Goal: Task Accomplishment & Management: Manage account settings

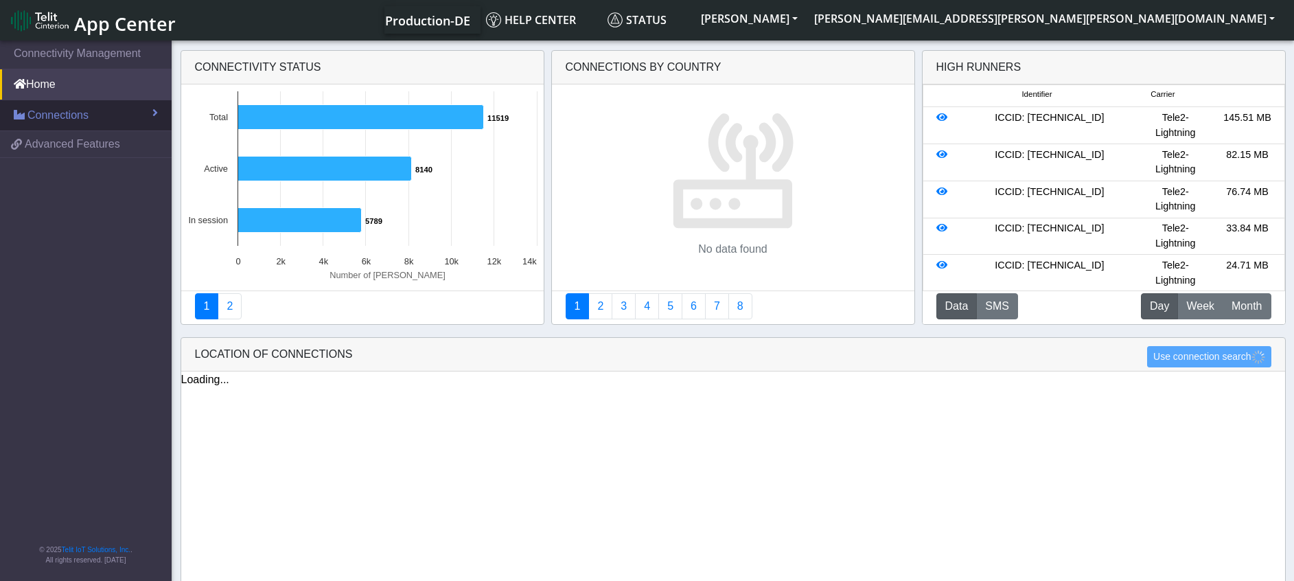
click at [68, 112] on span "Connections" at bounding box center [57, 115] width 61 height 16
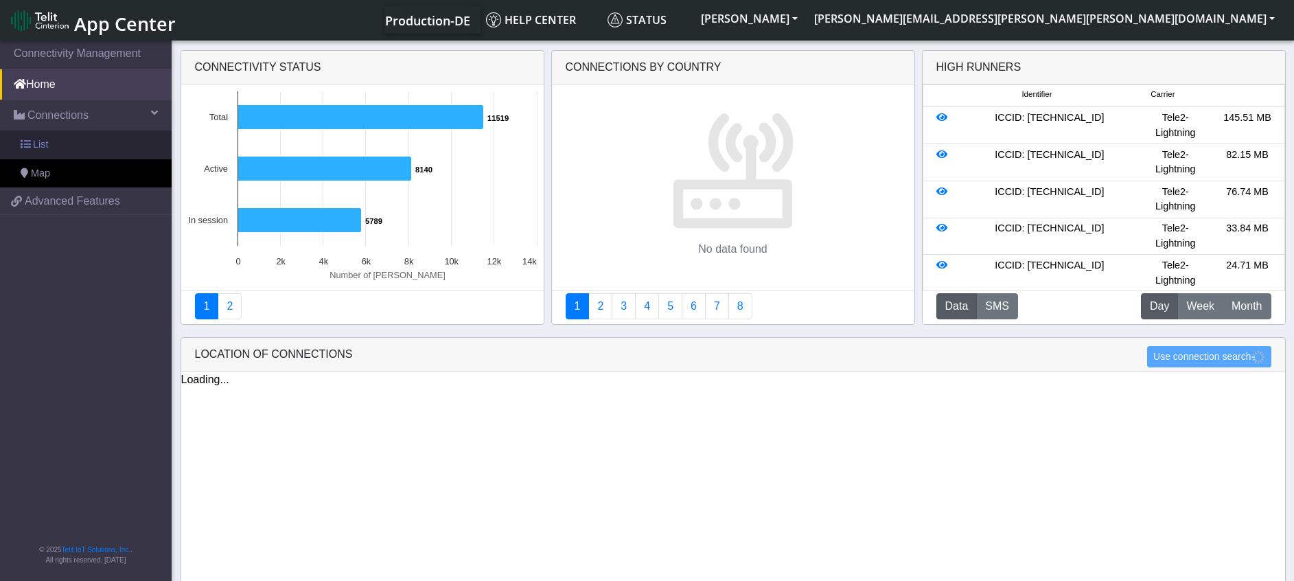
click at [51, 145] on link "List" at bounding box center [86, 144] width 172 height 29
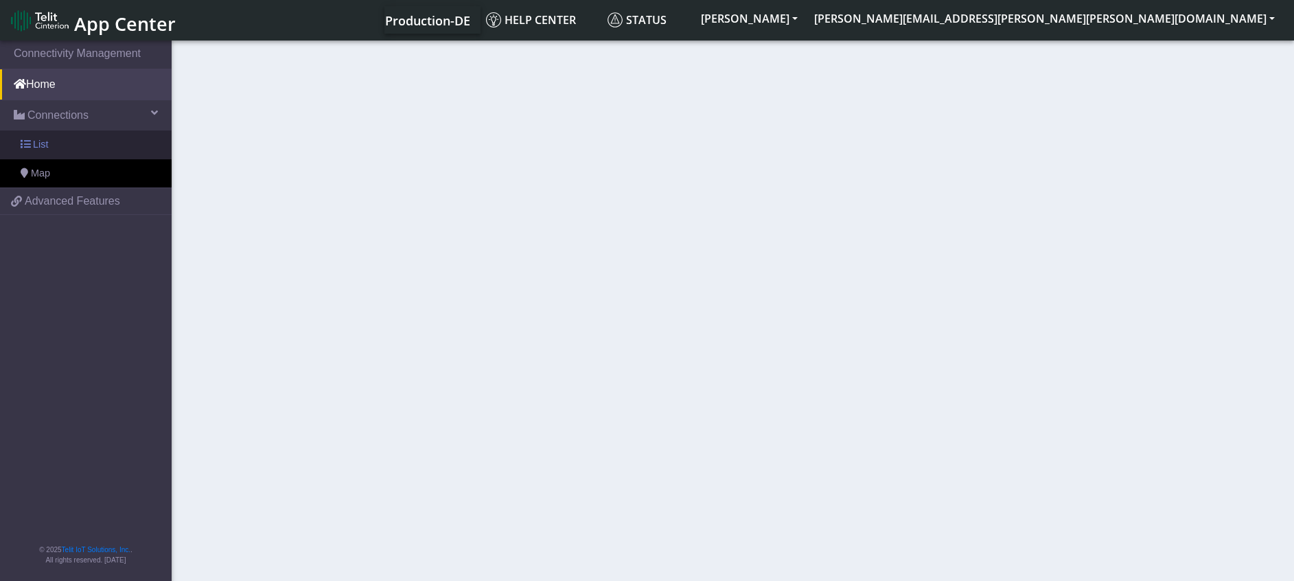
click at [38, 146] on span "List" at bounding box center [40, 144] width 15 height 15
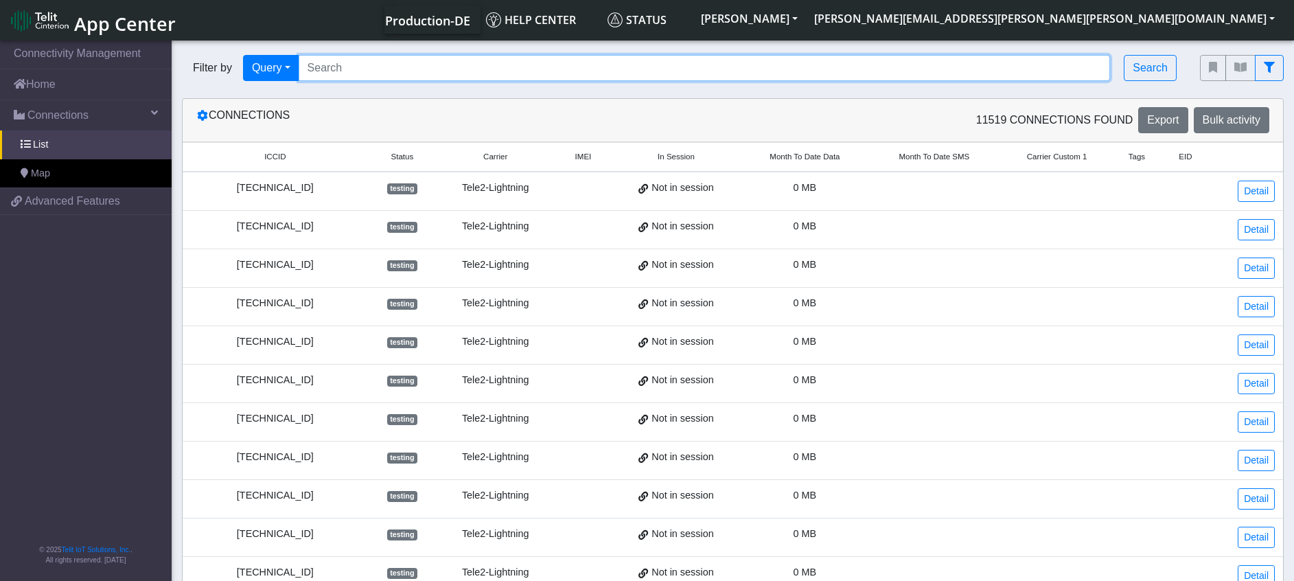
click at [365, 74] on input "Search..." at bounding box center [705, 68] width 812 height 26
paste input "[TECHNICAL_ID]"
type input "[TECHNICAL_ID]"
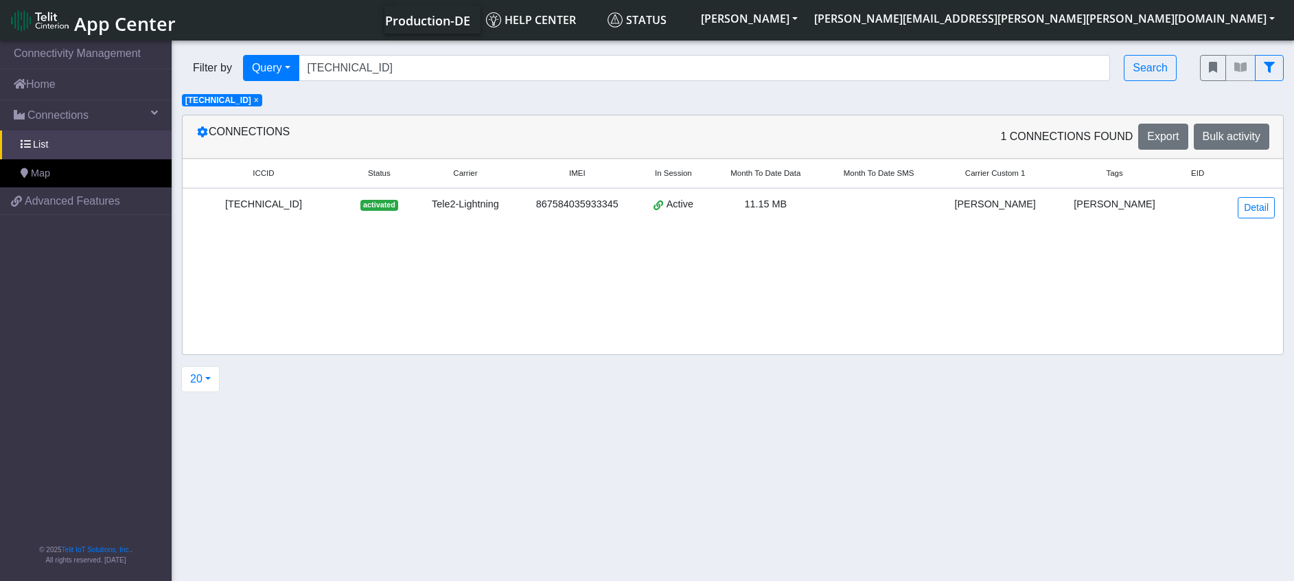
click at [286, 211] on div "[TECHNICAL_ID]" at bounding box center [264, 204] width 146 height 15
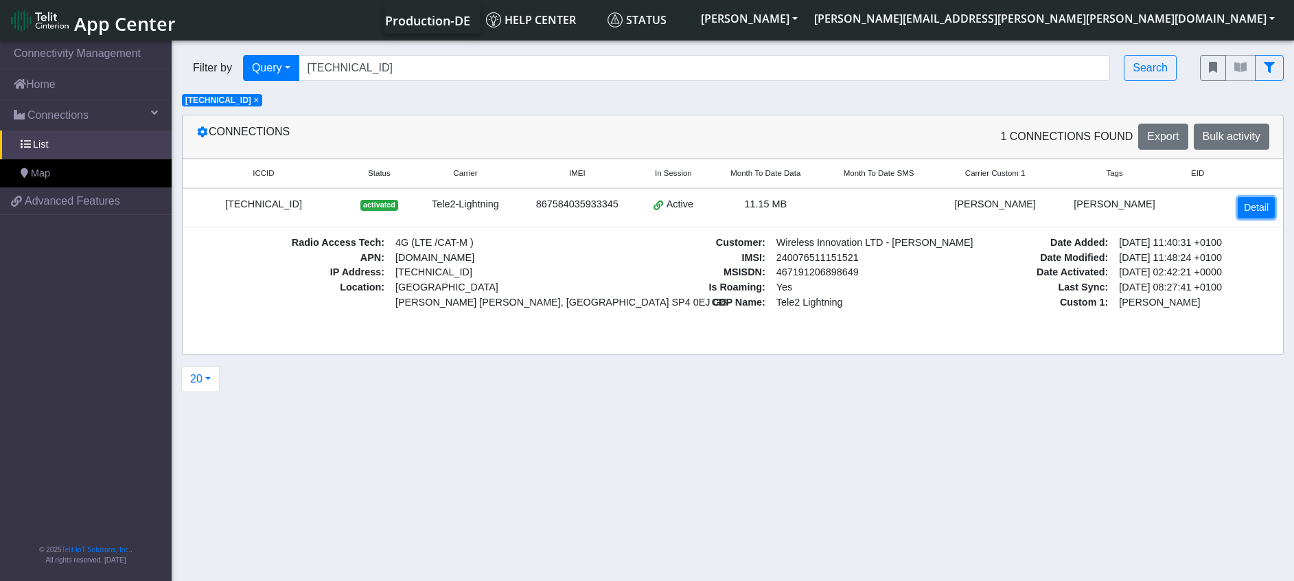
click at [1258, 205] on link "Detail" at bounding box center [1256, 207] width 37 height 21
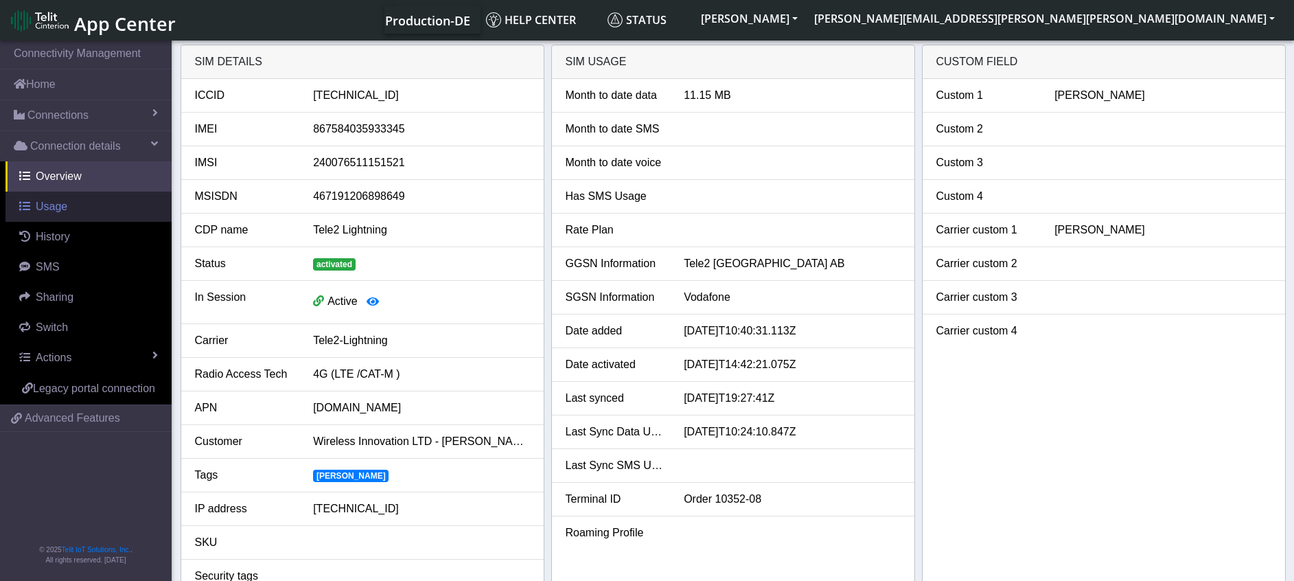
click at [59, 212] on span "Usage" at bounding box center [52, 206] width 32 height 12
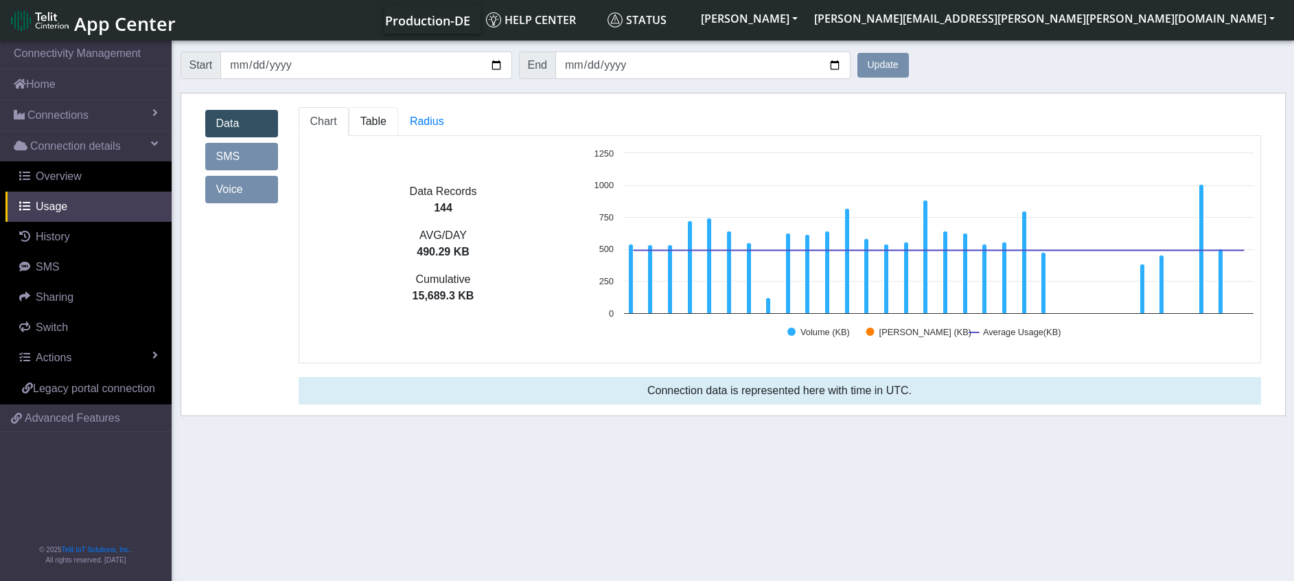
click at [384, 122] on span "Table" at bounding box center [373, 121] width 26 height 12
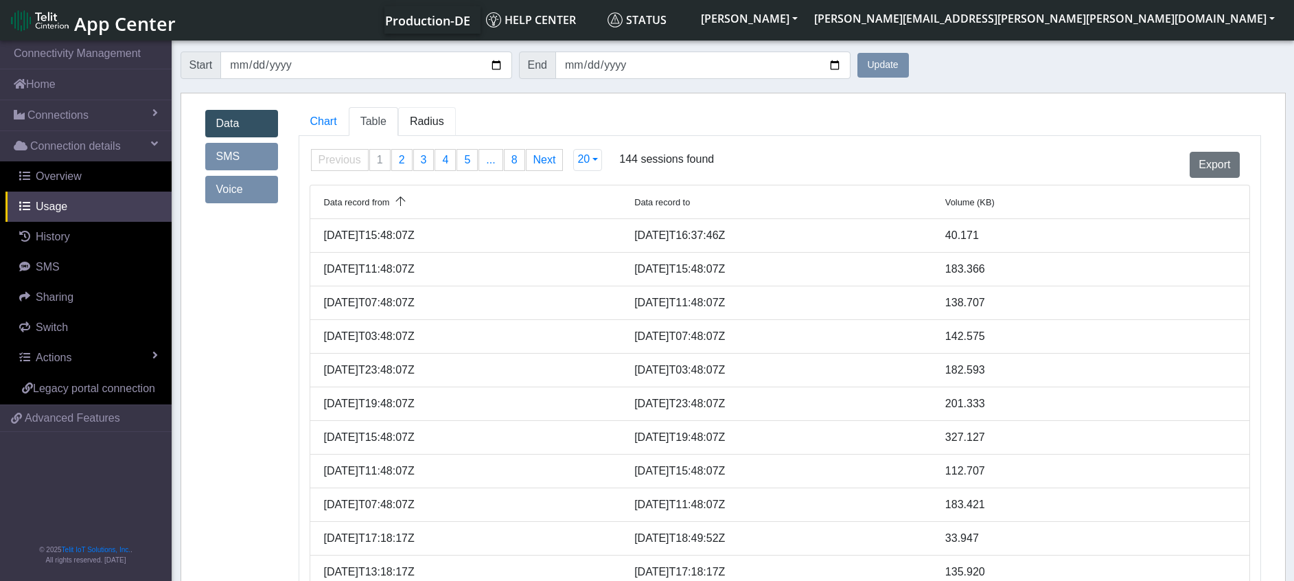
click at [420, 119] on span "Radius" at bounding box center [427, 121] width 34 height 12
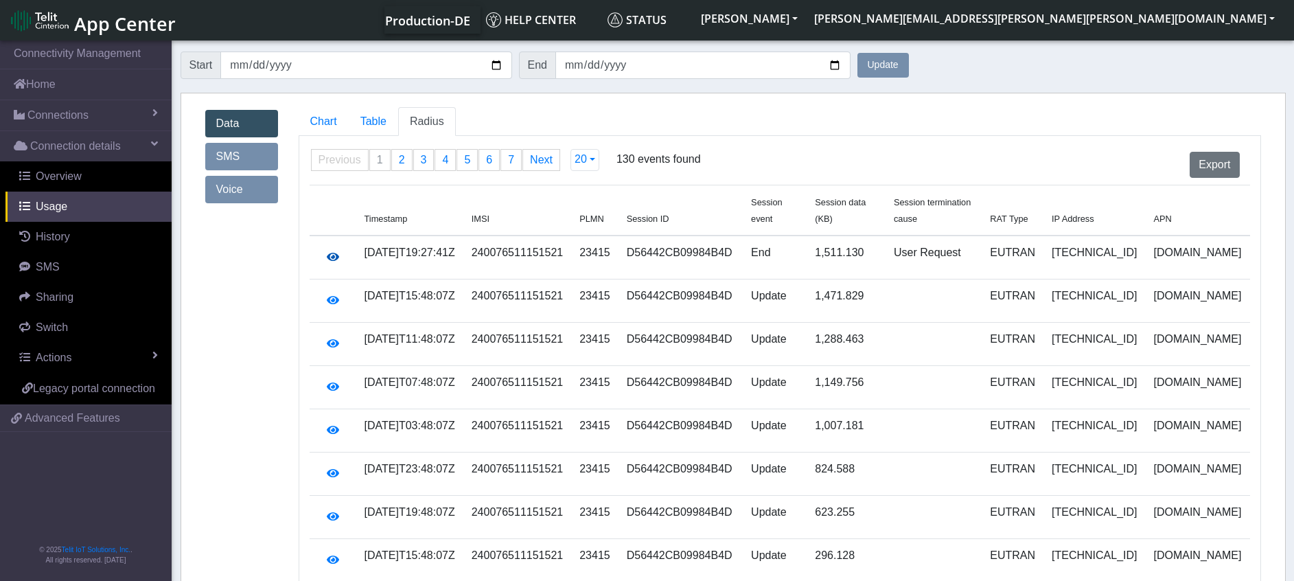
click at [327, 251] on icon "button" at bounding box center [333, 256] width 12 height 11
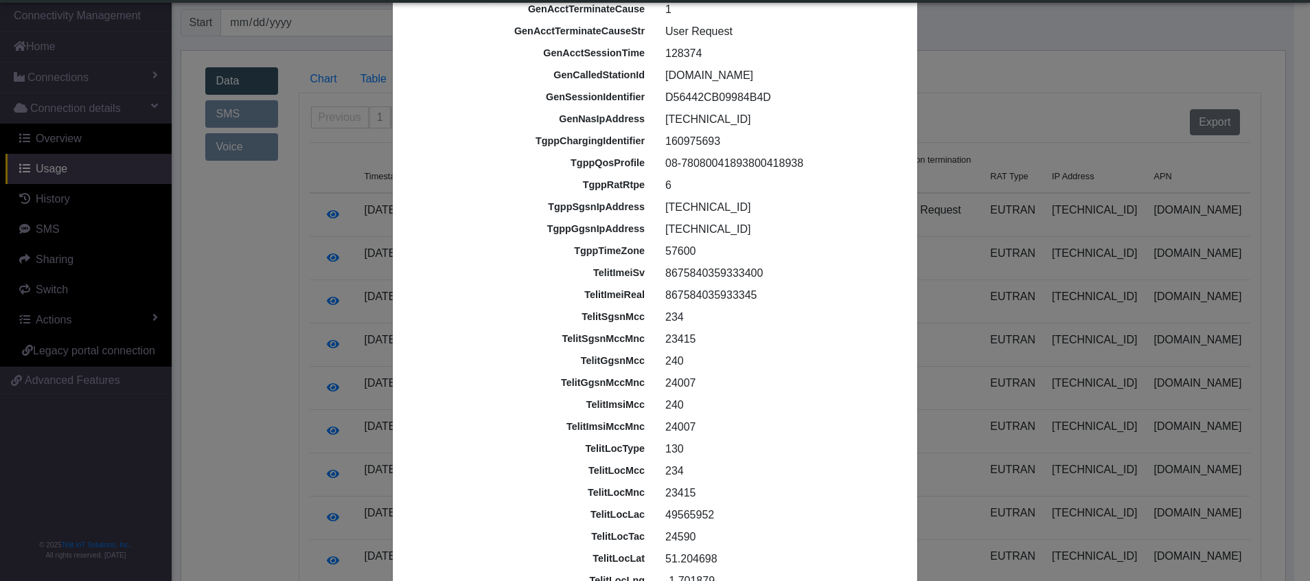
scroll to position [495, 0]
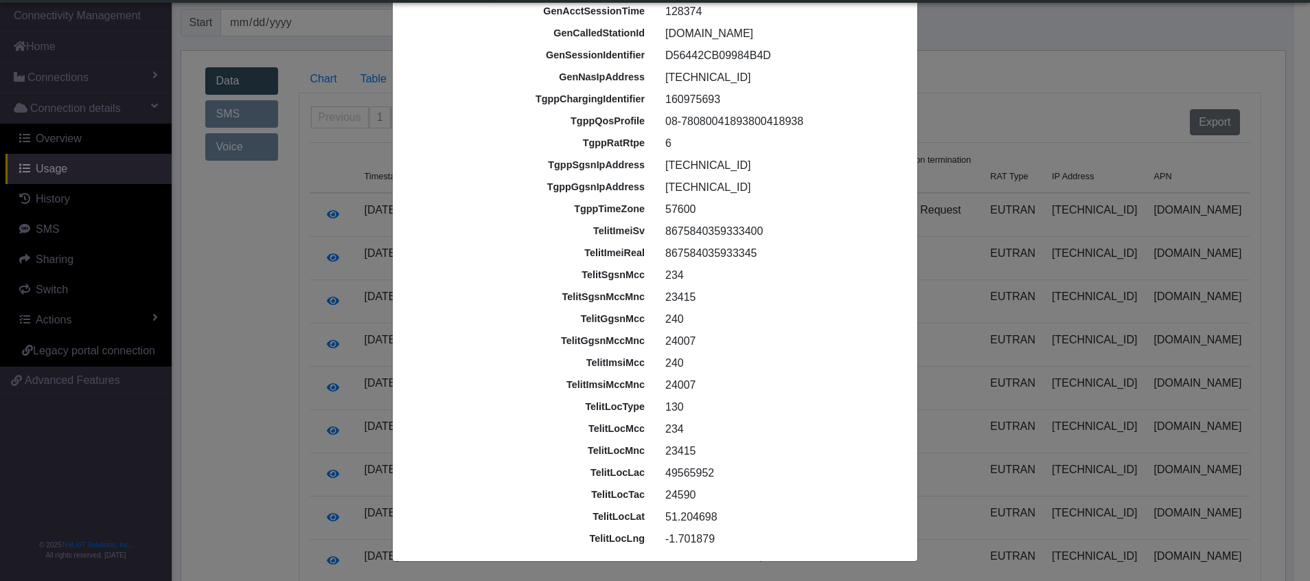
click at [974, 45] on ngb-modal-window "Raw RADIUS details id 68d2f4ad00022f1f6f1aa013 imei [TECHNICAL_ID] imsi [TECHNI…" at bounding box center [655, 290] width 1310 height 581
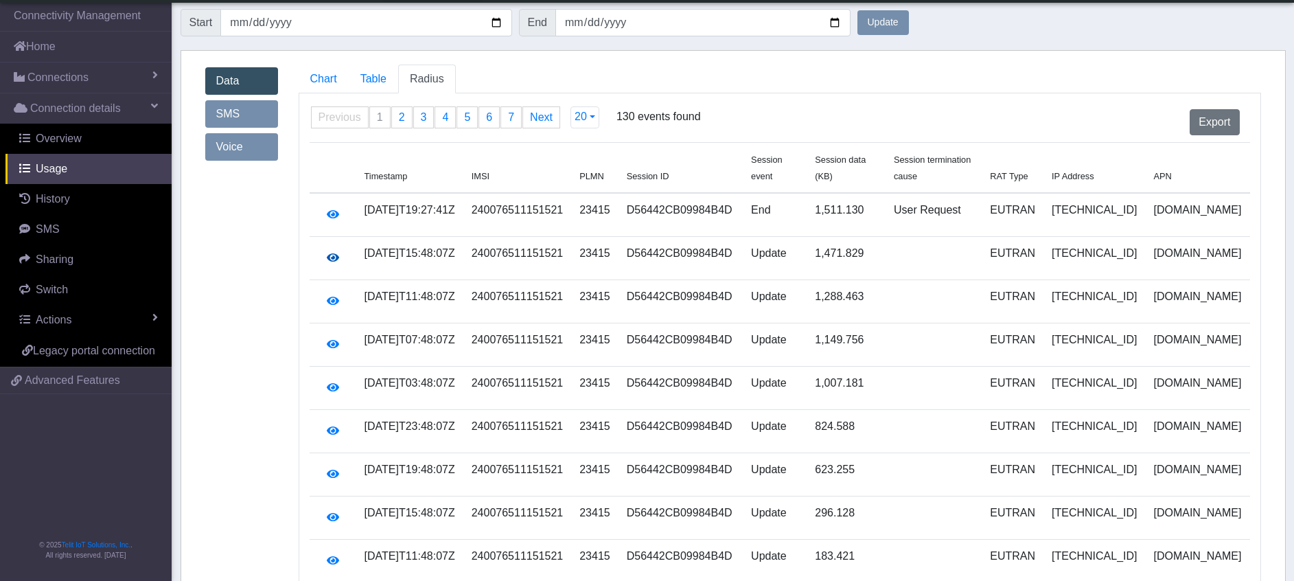
click at [334, 252] on icon "button" at bounding box center [333, 257] width 12 height 11
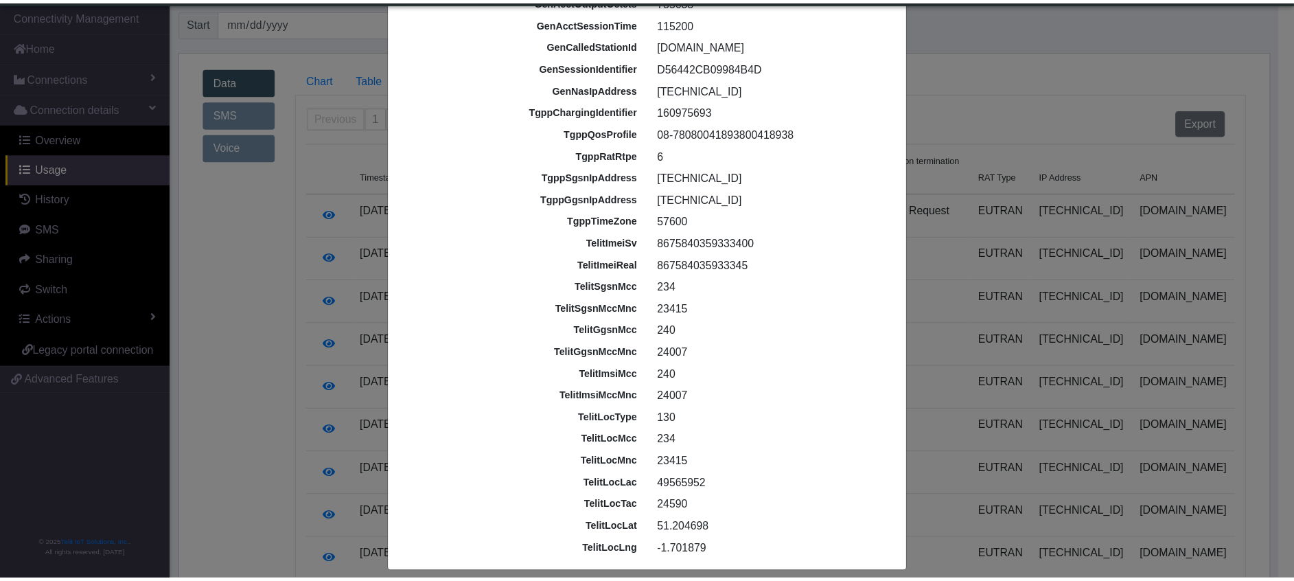
scroll to position [451, 0]
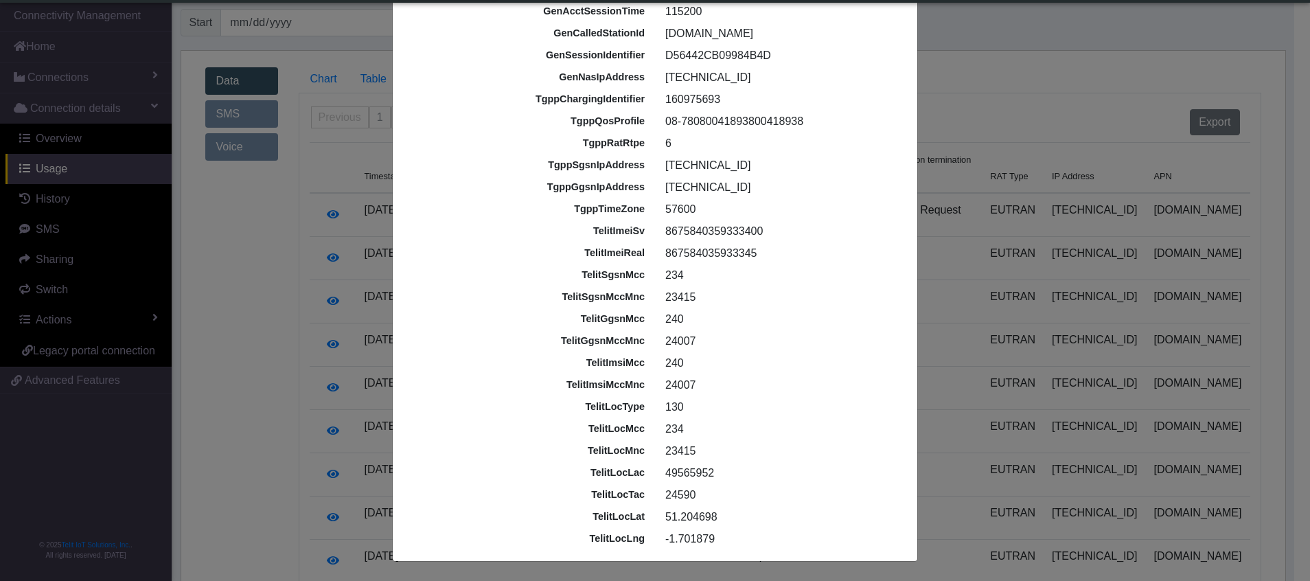
click at [1023, 46] on ngb-modal-window "Raw RADIUS details id 68d2c137001a551f6f1aa013 imei [TECHNICAL_ID] imsi [TECHNI…" at bounding box center [655, 290] width 1310 height 581
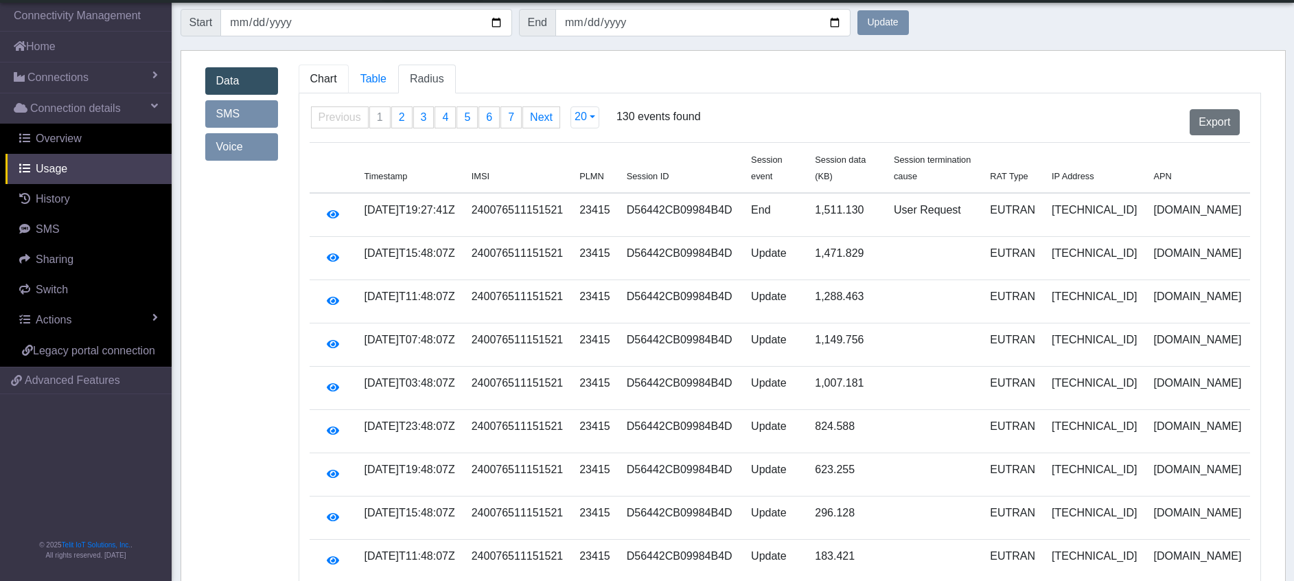
click at [316, 73] on span "Chart" at bounding box center [323, 79] width 27 height 12
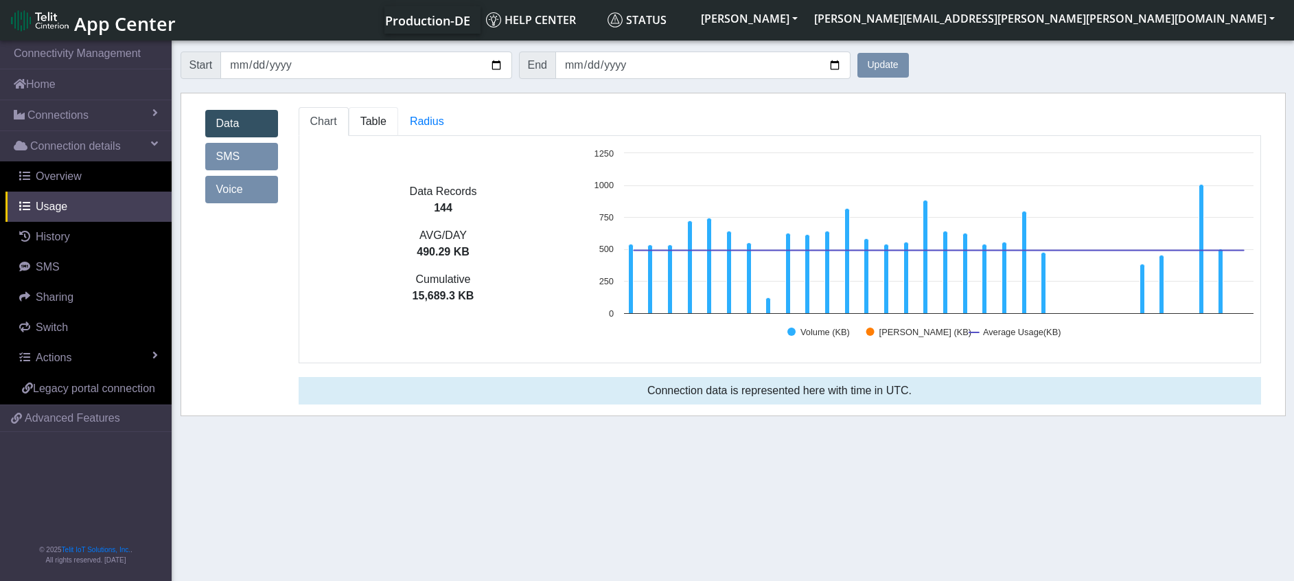
click at [373, 115] on span "Table" at bounding box center [373, 121] width 26 height 12
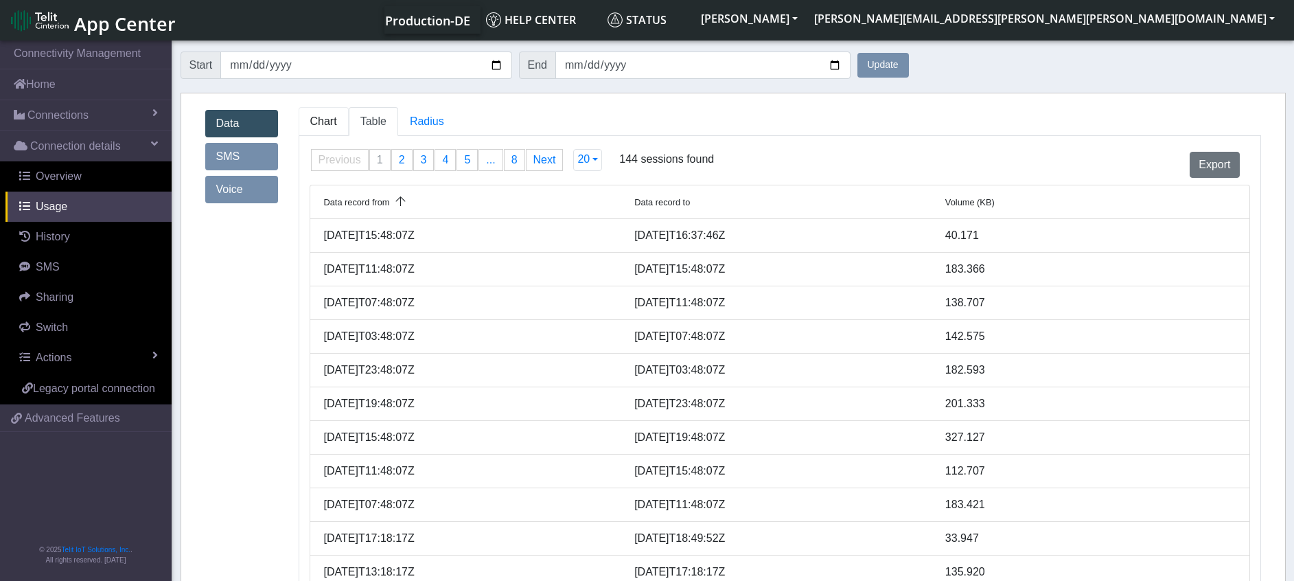
click at [324, 125] on span "Chart" at bounding box center [323, 121] width 27 height 12
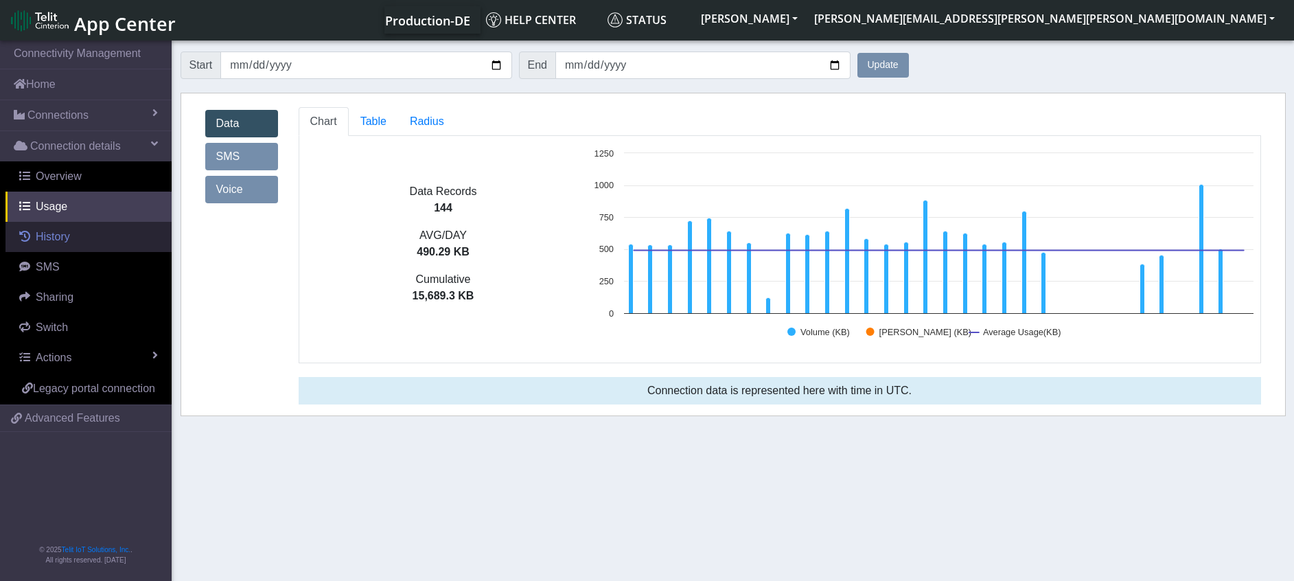
click at [56, 231] on span "History" at bounding box center [53, 237] width 34 height 12
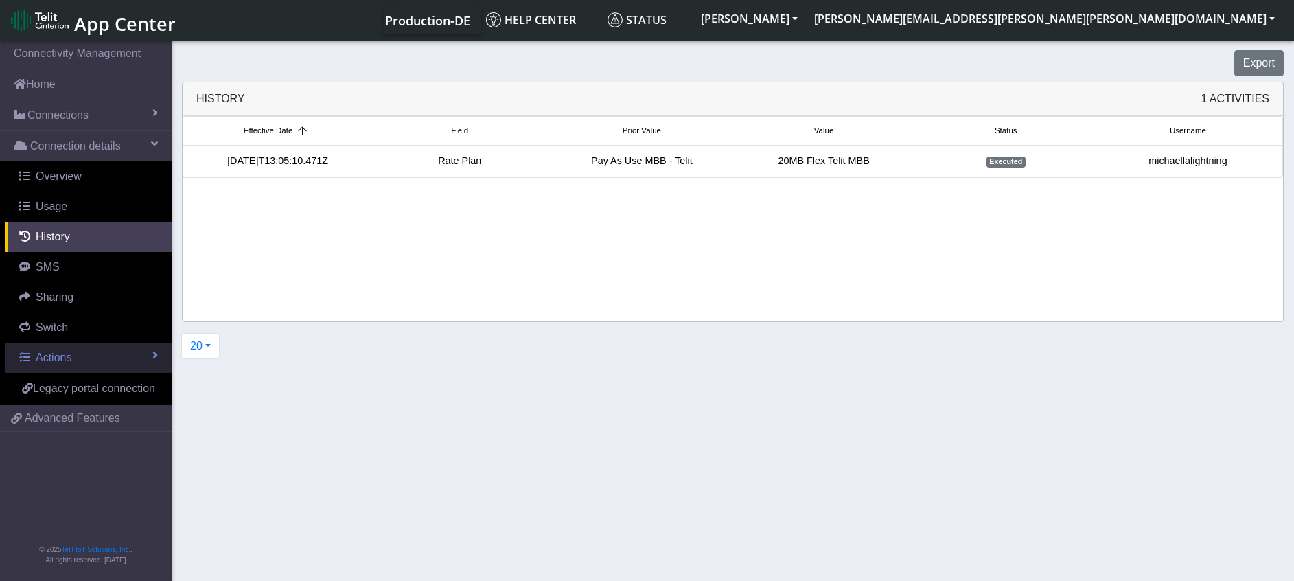
click at [74, 358] on link "Actions" at bounding box center [88, 358] width 166 height 30
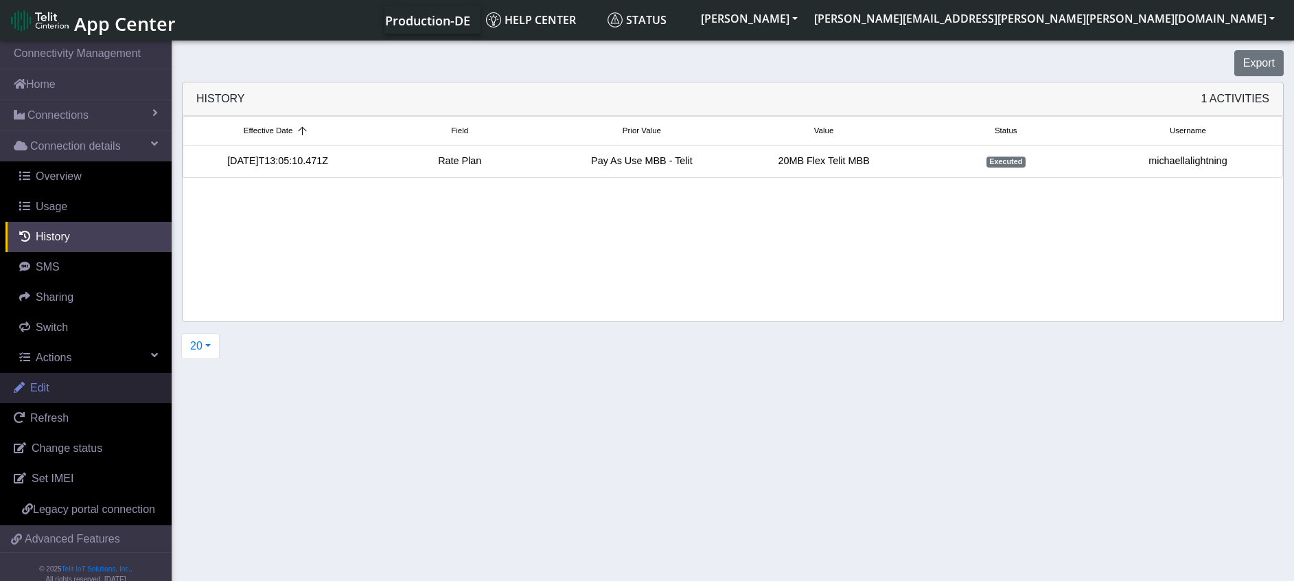
click at [58, 390] on link "Edit" at bounding box center [86, 388] width 172 height 30
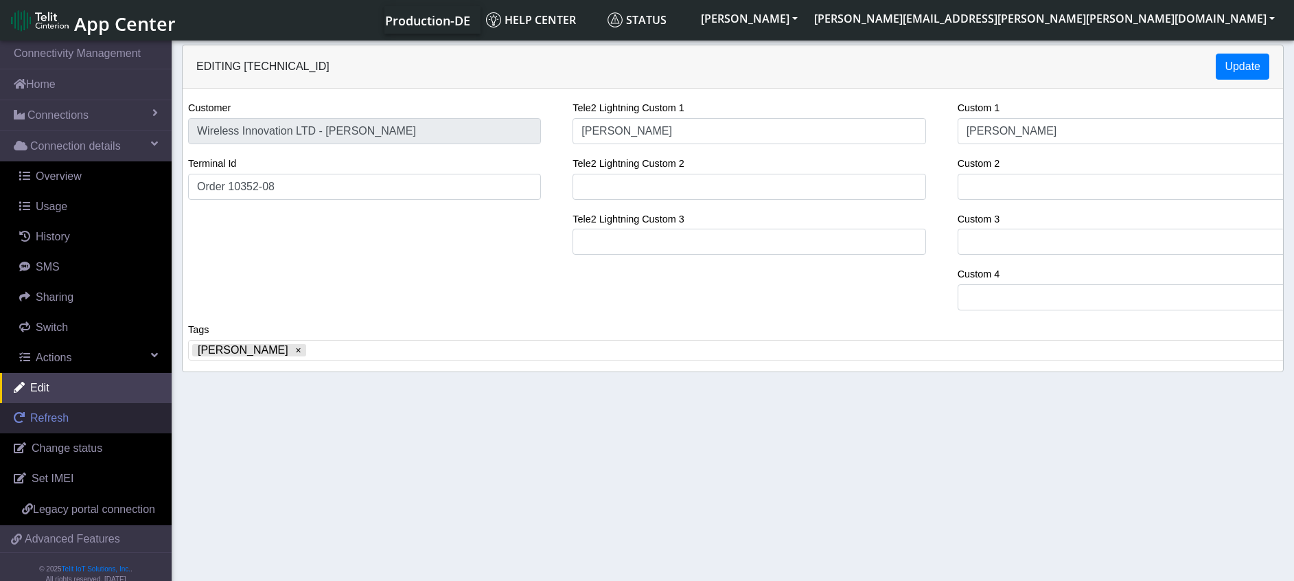
click at [56, 428] on link "Refresh" at bounding box center [86, 418] width 172 height 30
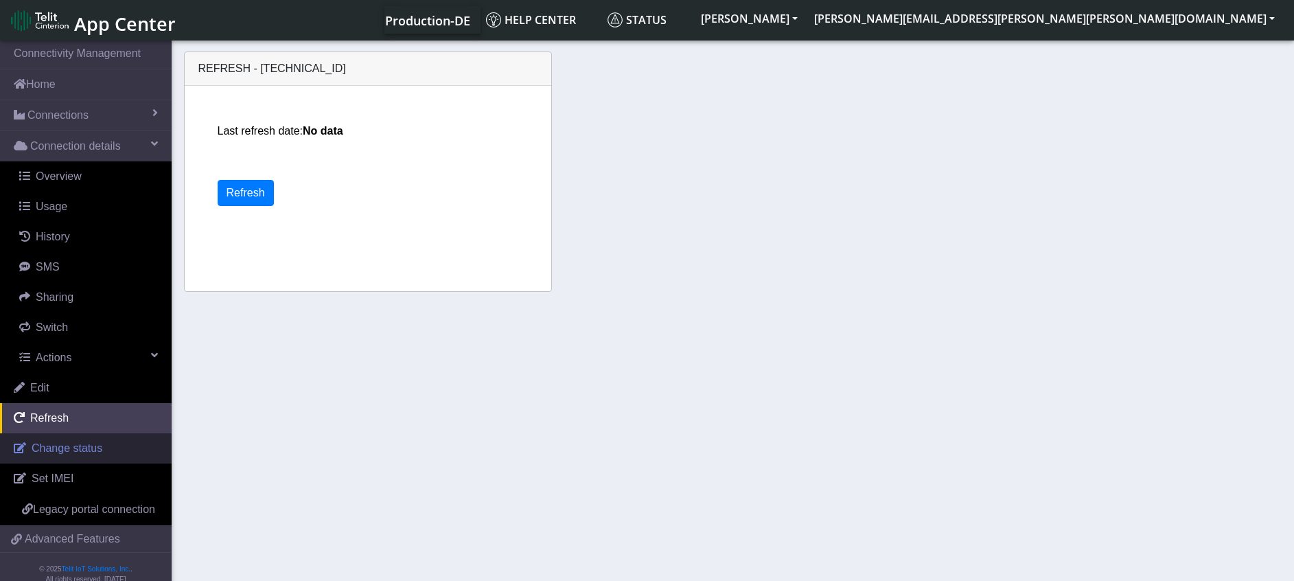
click at [71, 452] on span "Change status" at bounding box center [67, 448] width 71 height 12
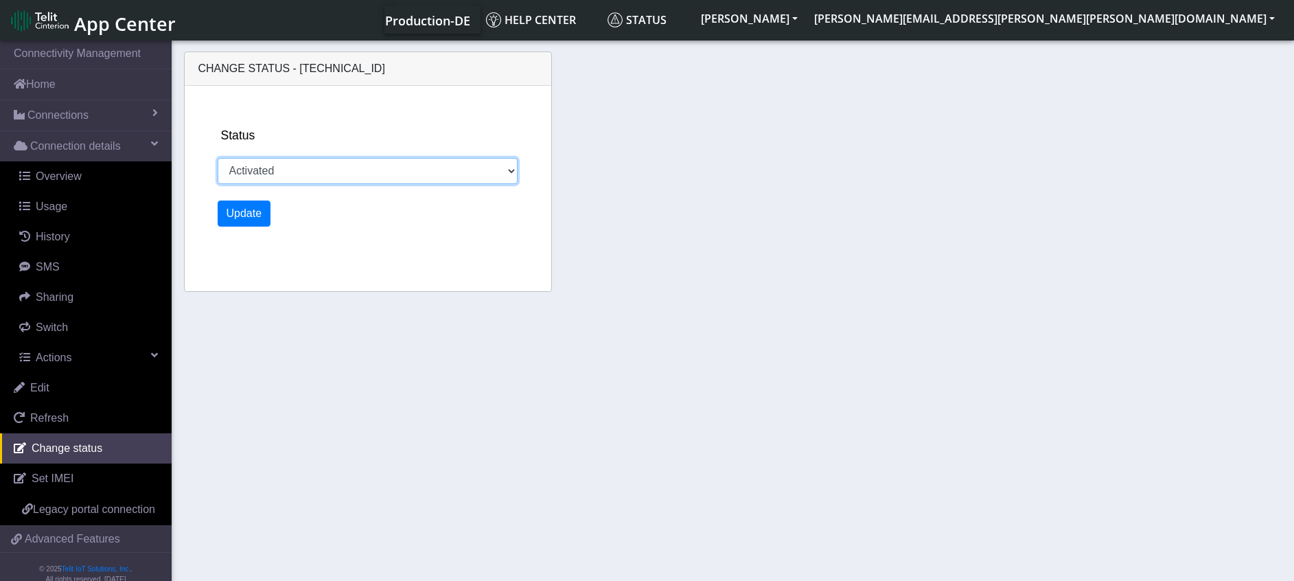
click at [356, 175] on select "Activated Ready Deactivated Inventory Retired" at bounding box center [368, 171] width 301 height 26
click at [603, 226] on div "Change status - [TECHNICAL_ID] Status Activated Ready Deactivated Inventory Ret…" at bounding box center [733, 174] width 1105 height 258
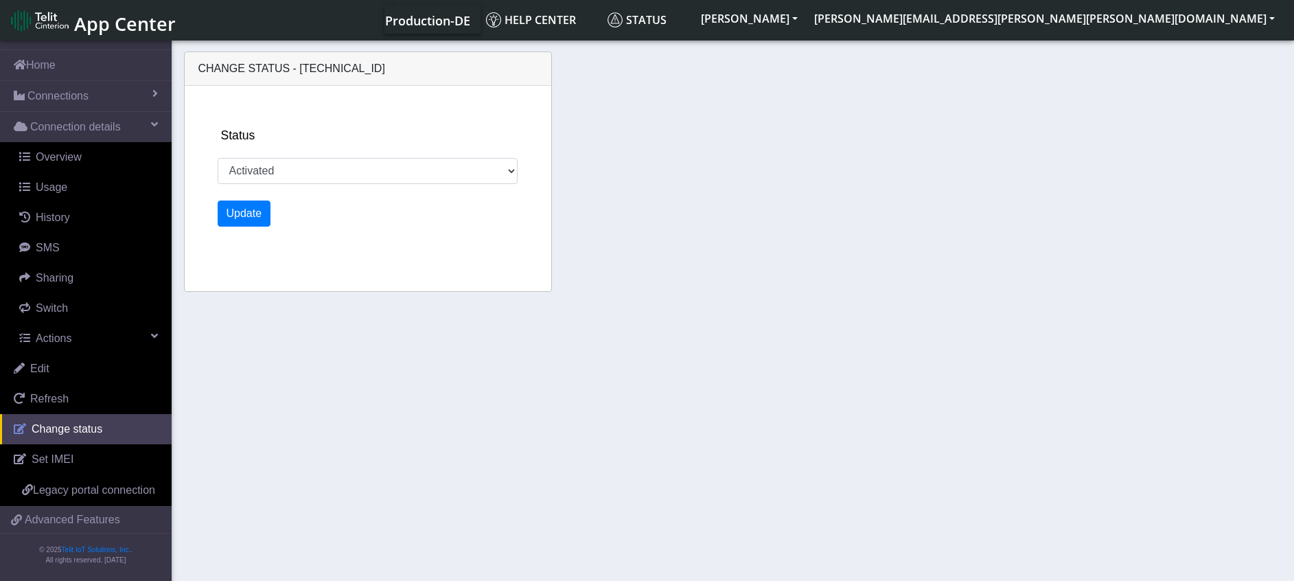
scroll to position [36, 0]
click at [56, 151] on span "Overview" at bounding box center [59, 157] width 46 height 12
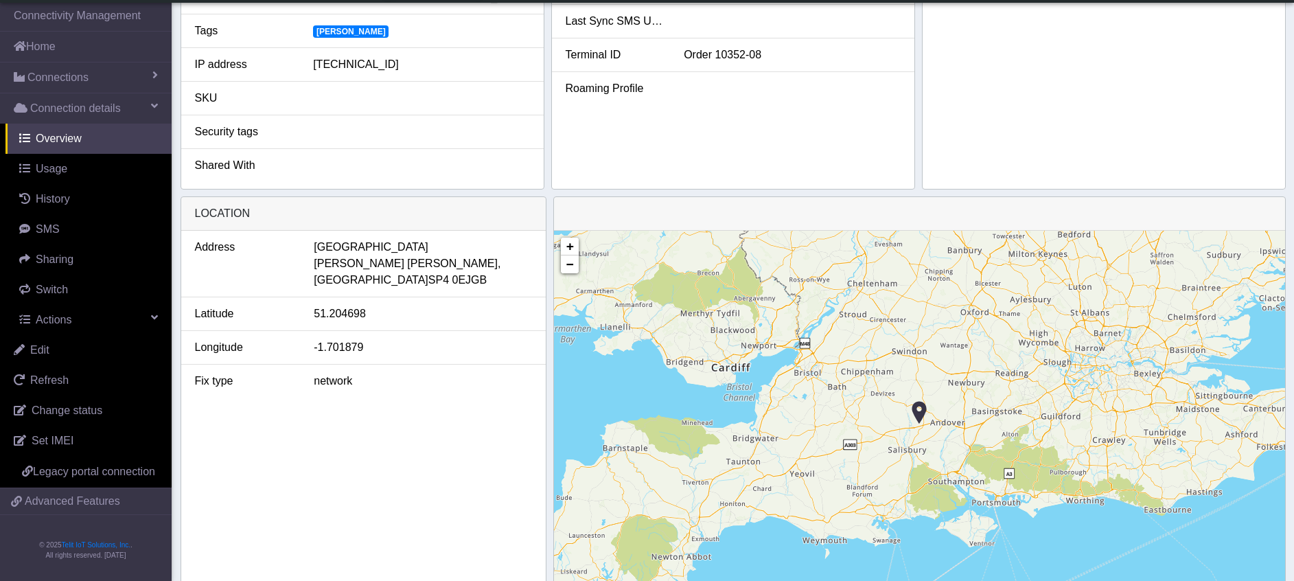
scroll to position [412, 0]
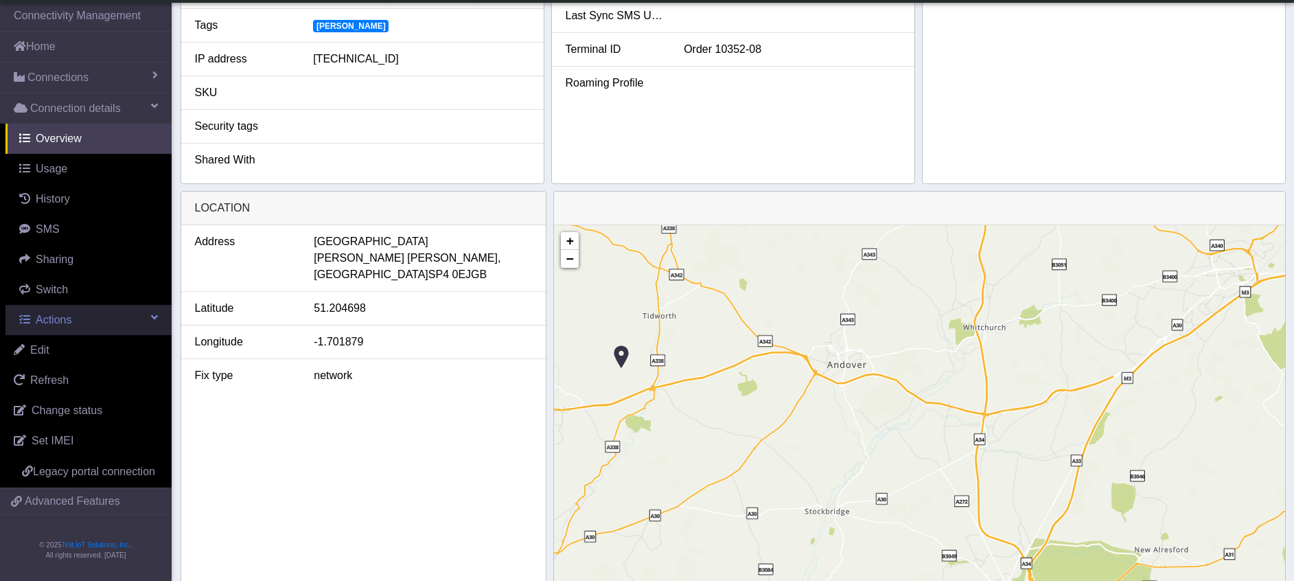
click at [70, 319] on span "Actions" at bounding box center [54, 320] width 36 height 12
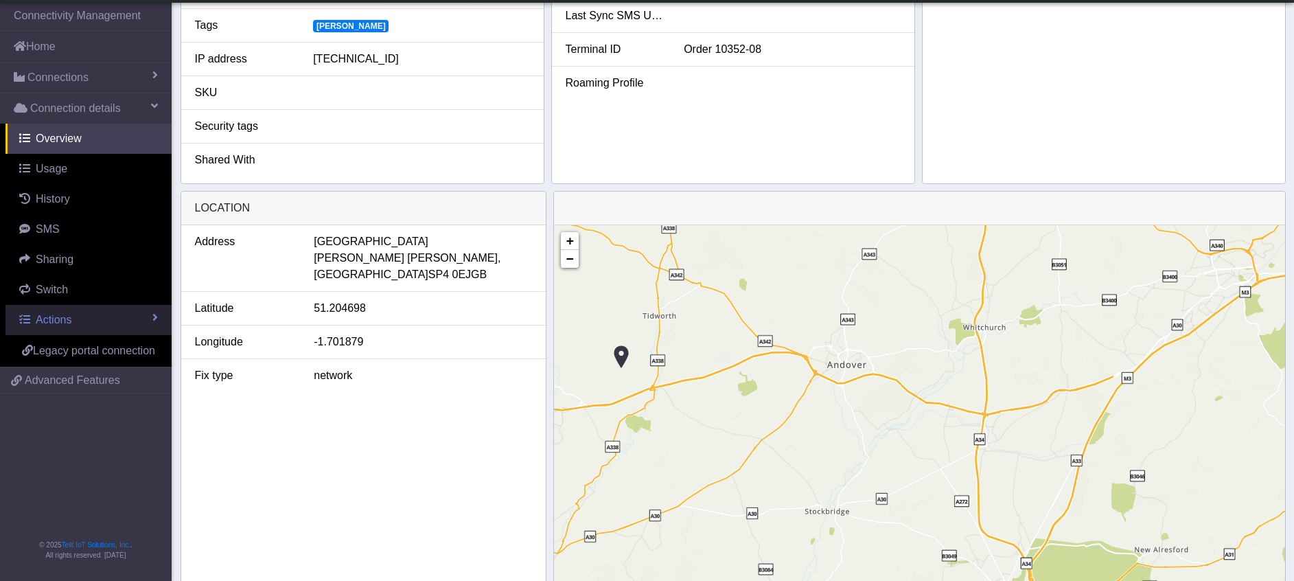
click at [70, 319] on span "Actions" at bounding box center [54, 320] width 36 height 12
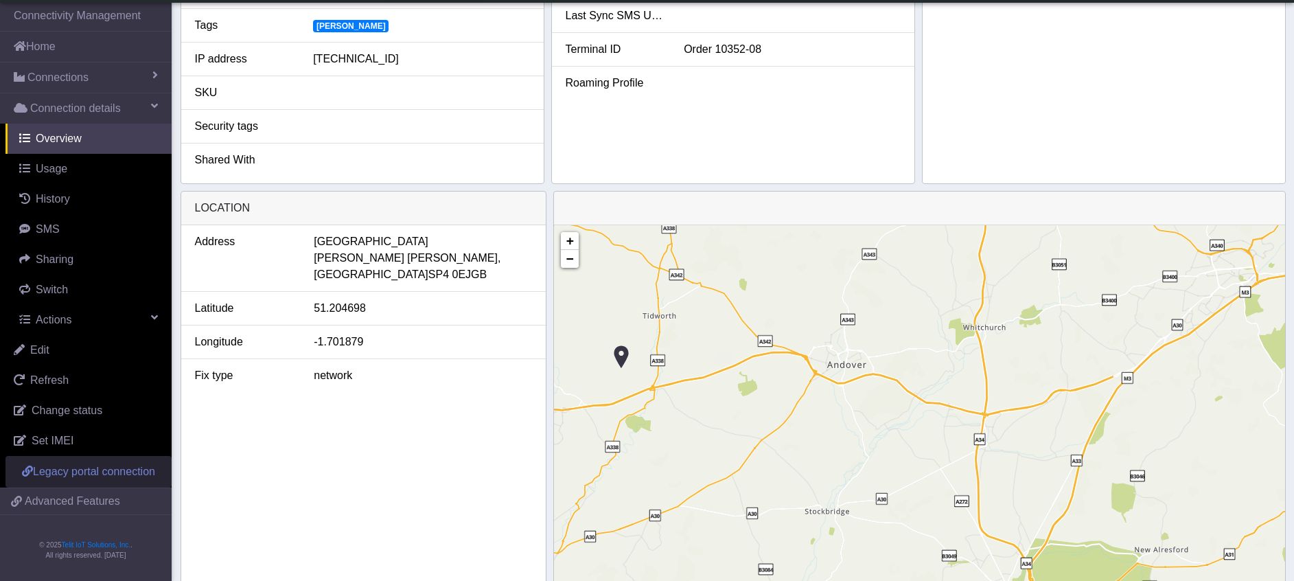
click at [131, 476] on span "Legacy portal connection" at bounding box center [94, 471] width 122 height 12
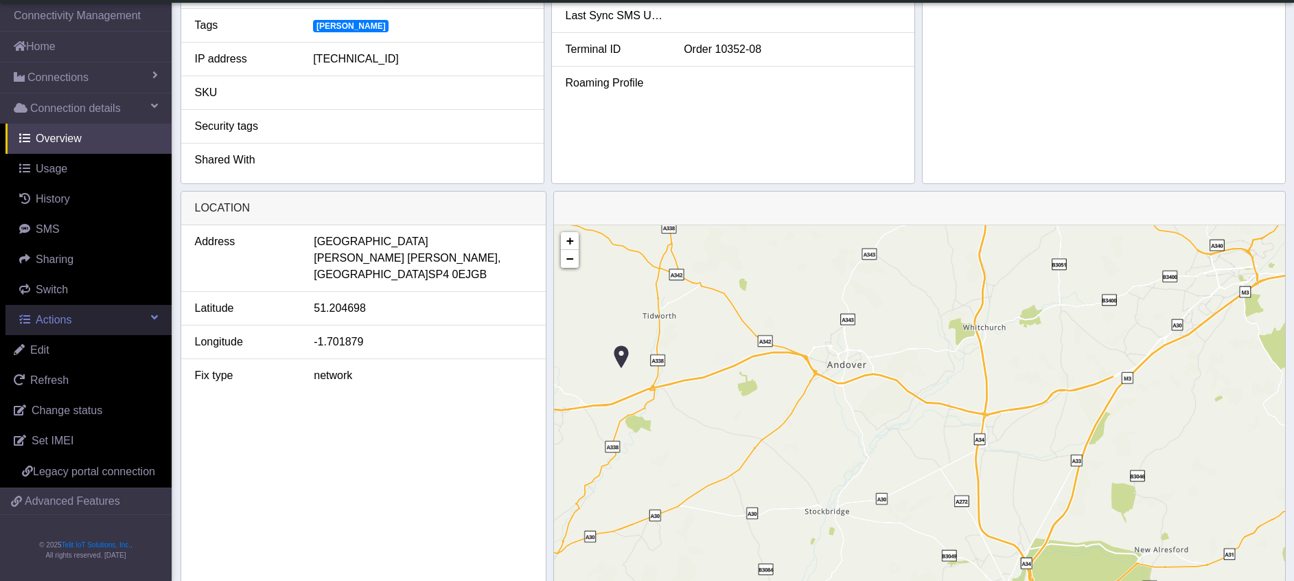
click at [148, 315] on link "Actions" at bounding box center [88, 320] width 166 height 30
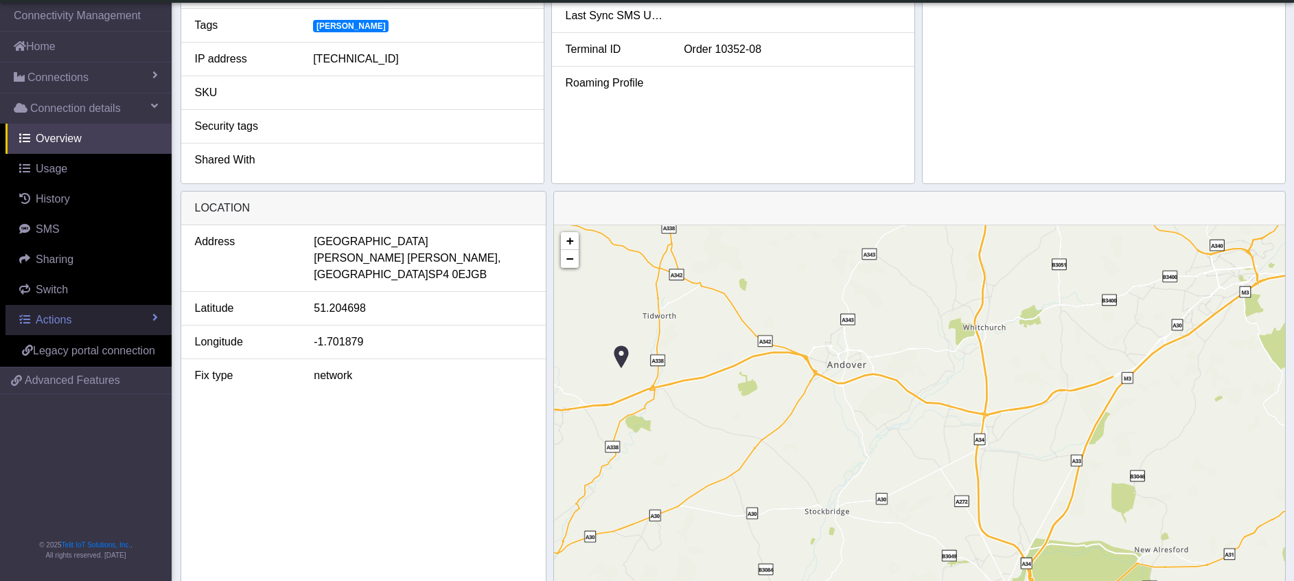
click at [148, 315] on link "Actions" at bounding box center [88, 320] width 166 height 30
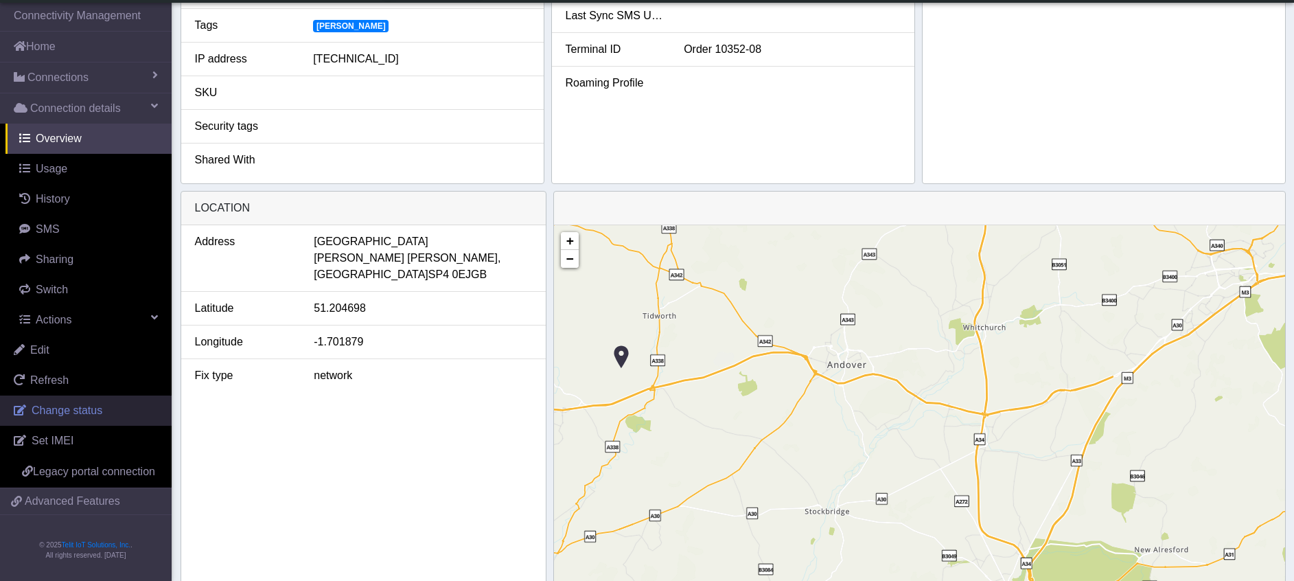
click at [100, 412] on link "Change status" at bounding box center [86, 410] width 172 height 30
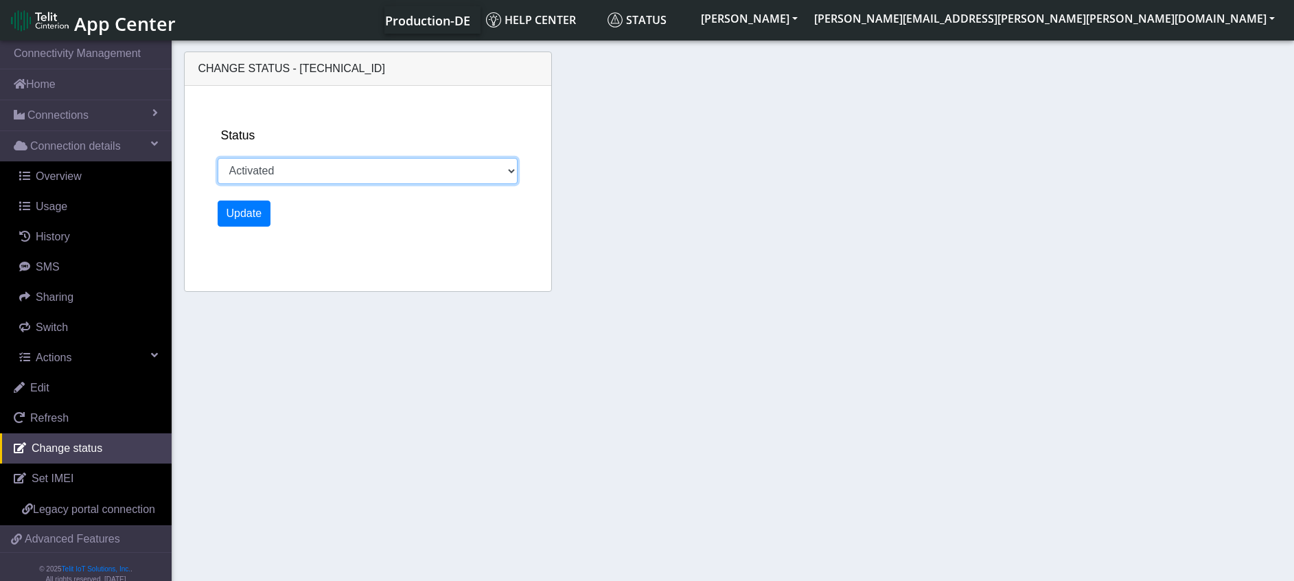
click at [503, 164] on select "Activated Ready Deactivated Inventory Retired" at bounding box center [368, 171] width 301 height 26
click at [759, 176] on div "Change status - [TECHNICAL_ID] Status Activated Ready Deactivated Inventory Ret…" at bounding box center [733, 174] width 1105 height 258
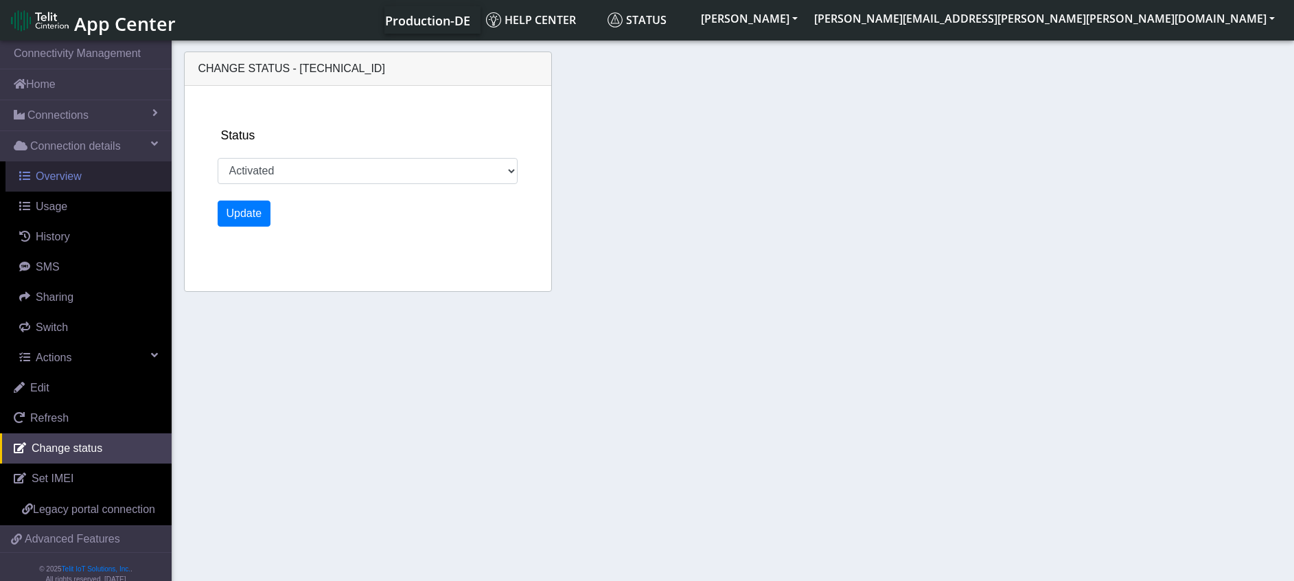
click at [51, 174] on span "Overview" at bounding box center [59, 176] width 46 height 12
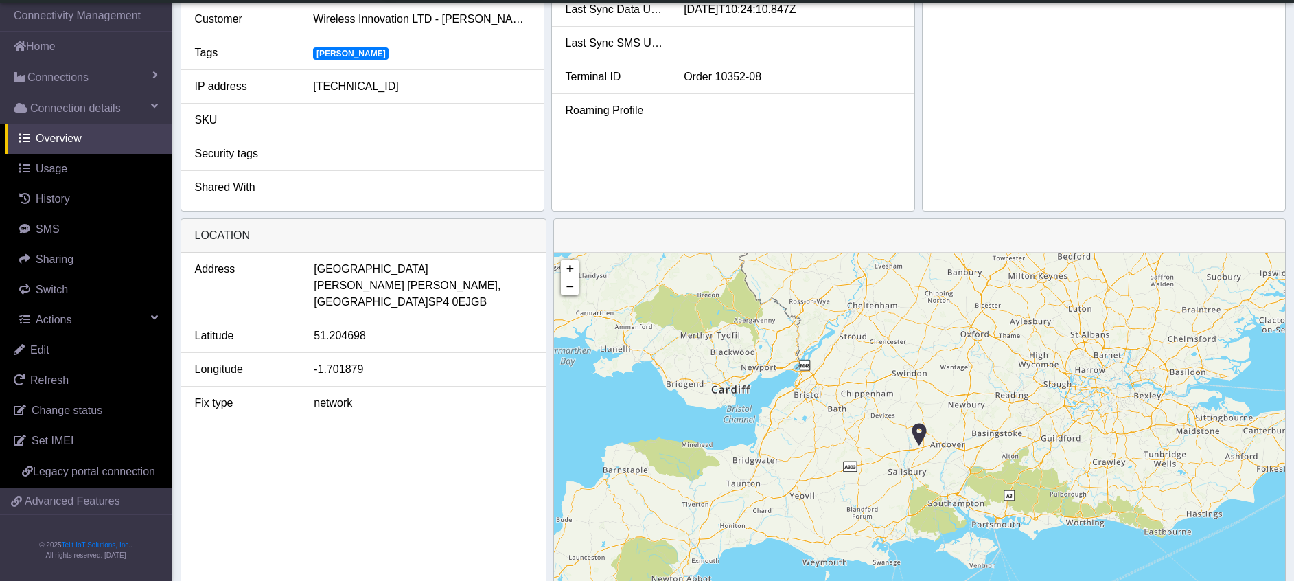
scroll to position [468, 0]
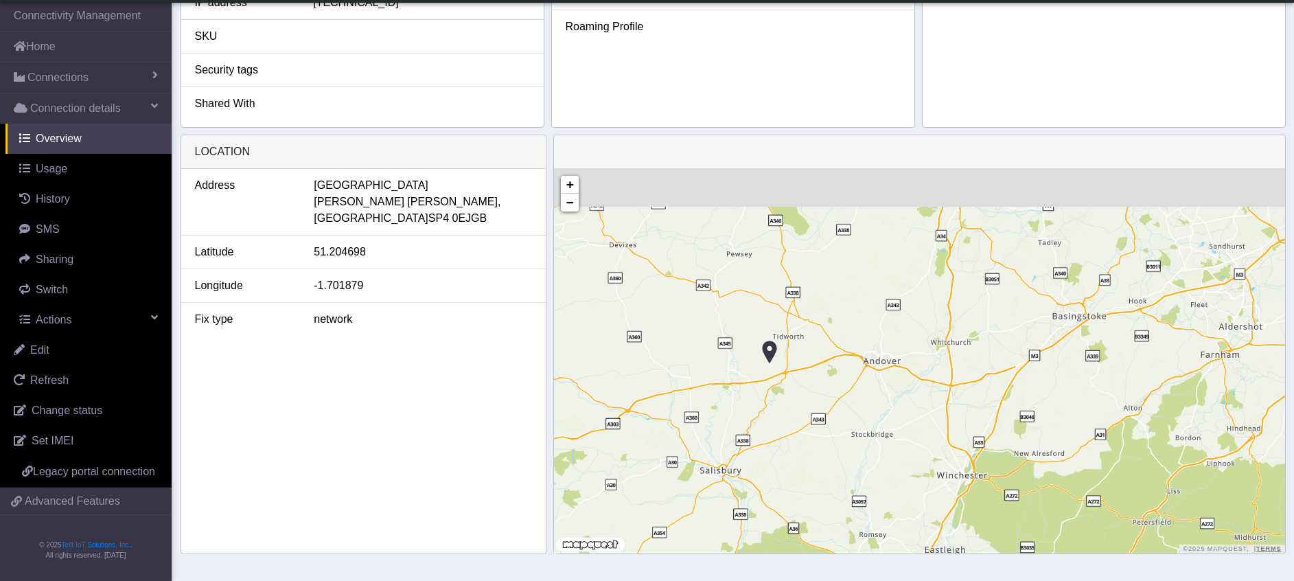
drag, startPoint x: 886, startPoint y: 345, endPoint x: 881, endPoint y: 415, distance: 70.2
click at [881, 415] on div "+ − ©2025 MapQuest, | Terms" at bounding box center [919, 361] width 731 height 384
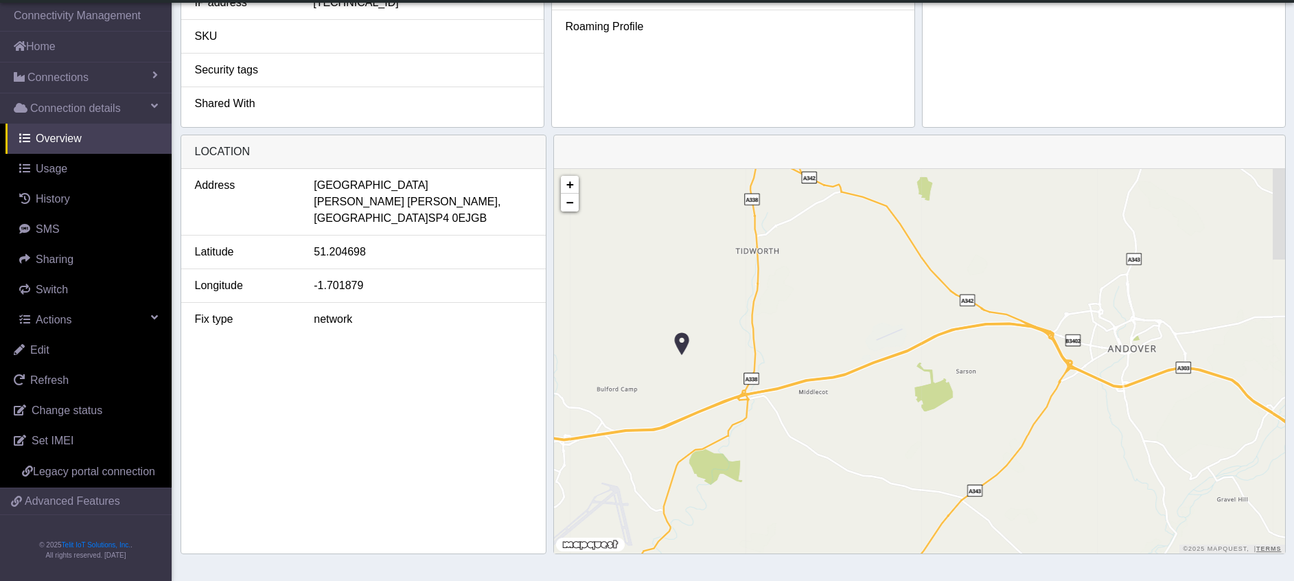
drag, startPoint x: 733, startPoint y: 363, endPoint x: 1093, endPoint y: 455, distance: 372.0
click at [1093, 455] on div "+ − ©2025 MapQuest, | Terms" at bounding box center [919, 361] width 731 height 384
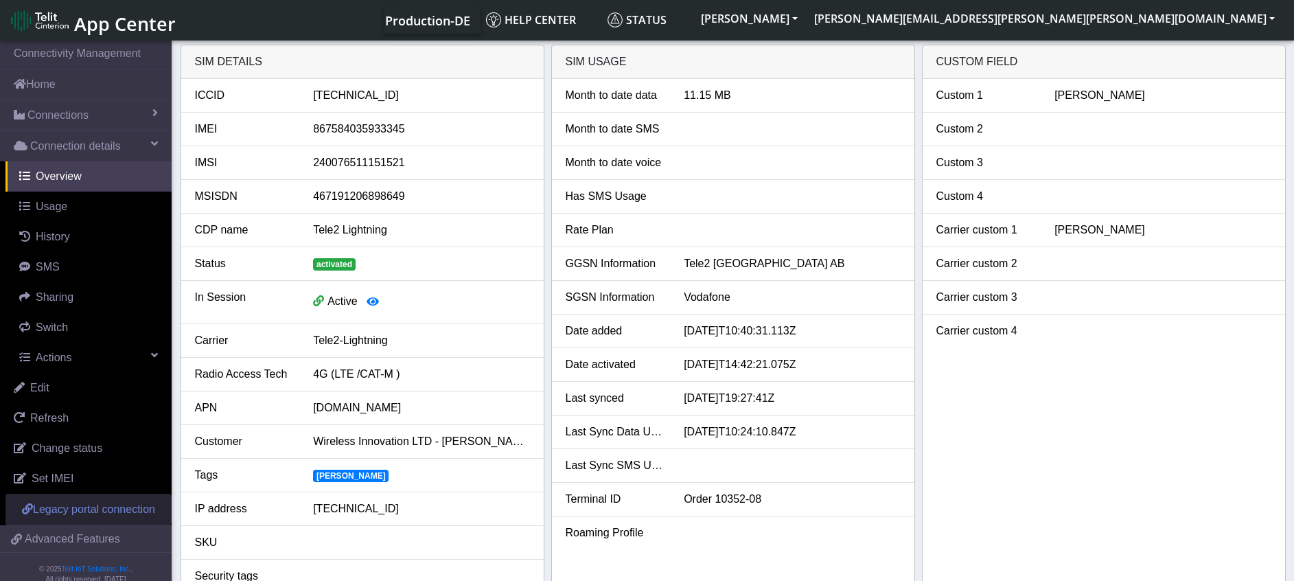
scroll to position [36, 0]
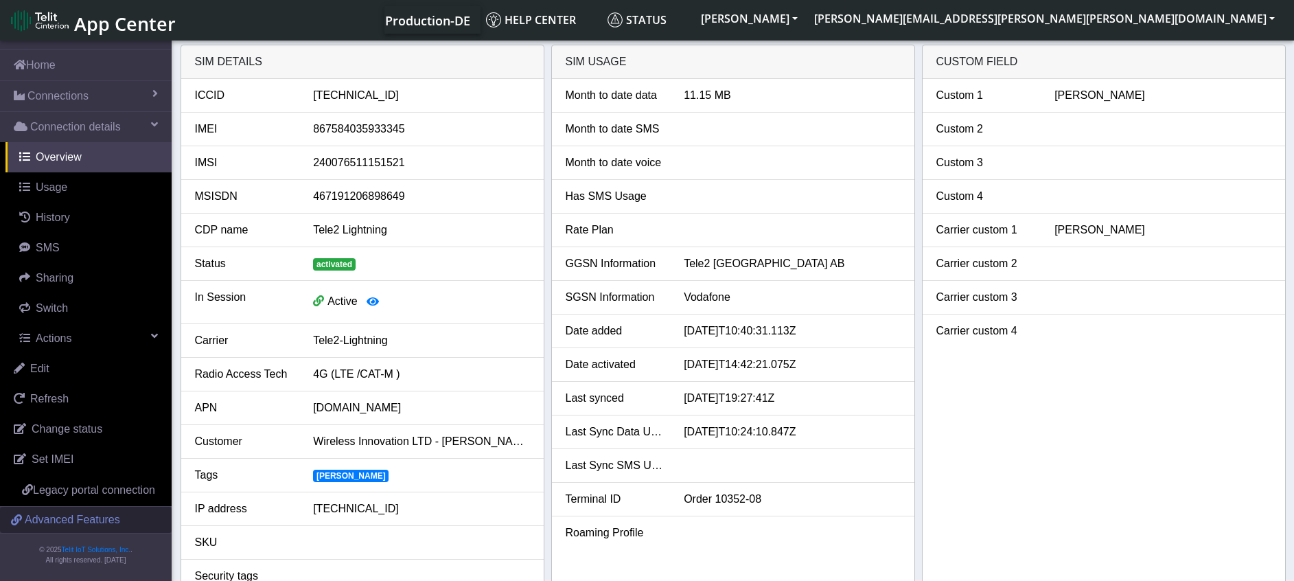
click at [69, 518] on span "Advanced Features" at bounding box center [72, 519] width 95 height 16
